Goal: Transaction & Acquisition: Purchase product/service

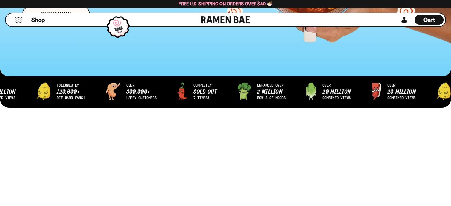
scroll to position [178, 0]
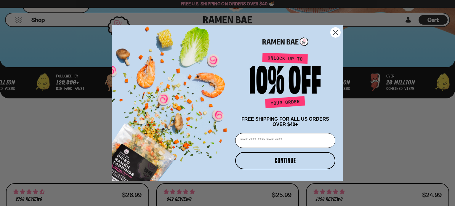
click at [334, 31] on circle "Close dialog" at bounding box center [336, 33] width 10 height 10
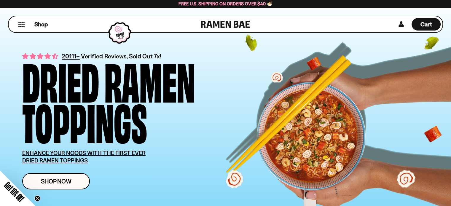
scroll to position [0, 0]
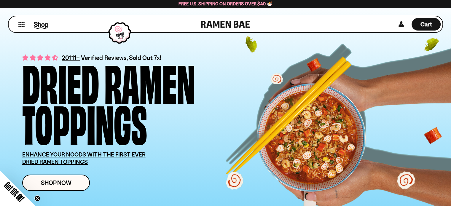
click at [42, 26] on span "Shop" at bounding box center [41, 24] width 15 height 9
click at [44, 28] on span "Shop" at bounding box center [41, 24] width 15 height 9
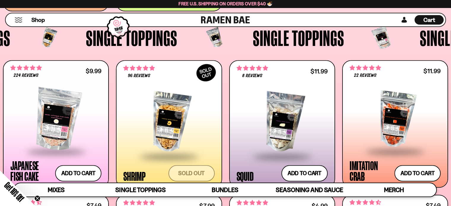
scroll to position [491, 0]
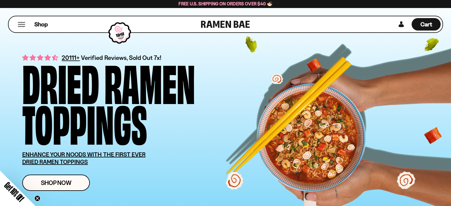
click at [21, 22] on button "Mobile Menu Trigger" at bounding box center [21, 24] width 8 height 5
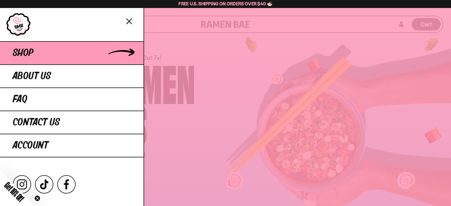
click at [48, 54] on link "Shop" at bounding box center [71, 52] width 143 height 23
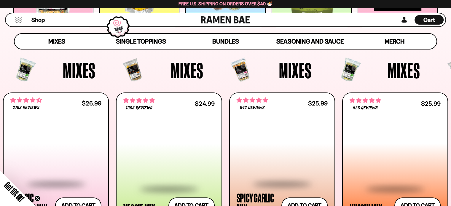
scroll to position [208, 0]
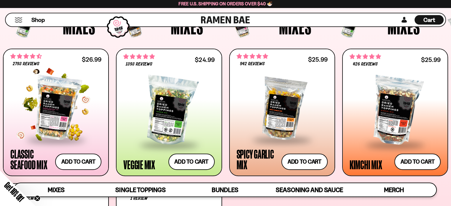
drag, startPoint x: 61, startPoint y: 106, endPoint x: 56, endPoint y: 104, distance: 5.3
click at [56, 104] on div at bounding box center [55, 107] width 91 height 63
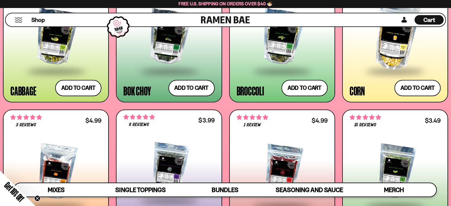
scroll to position [977, 0]
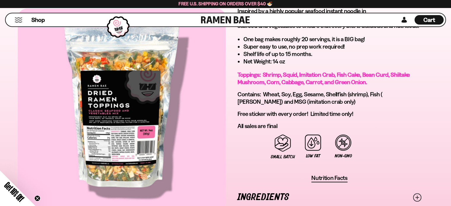
scroll to position [356, 0]
